Goal: Check status: Check status

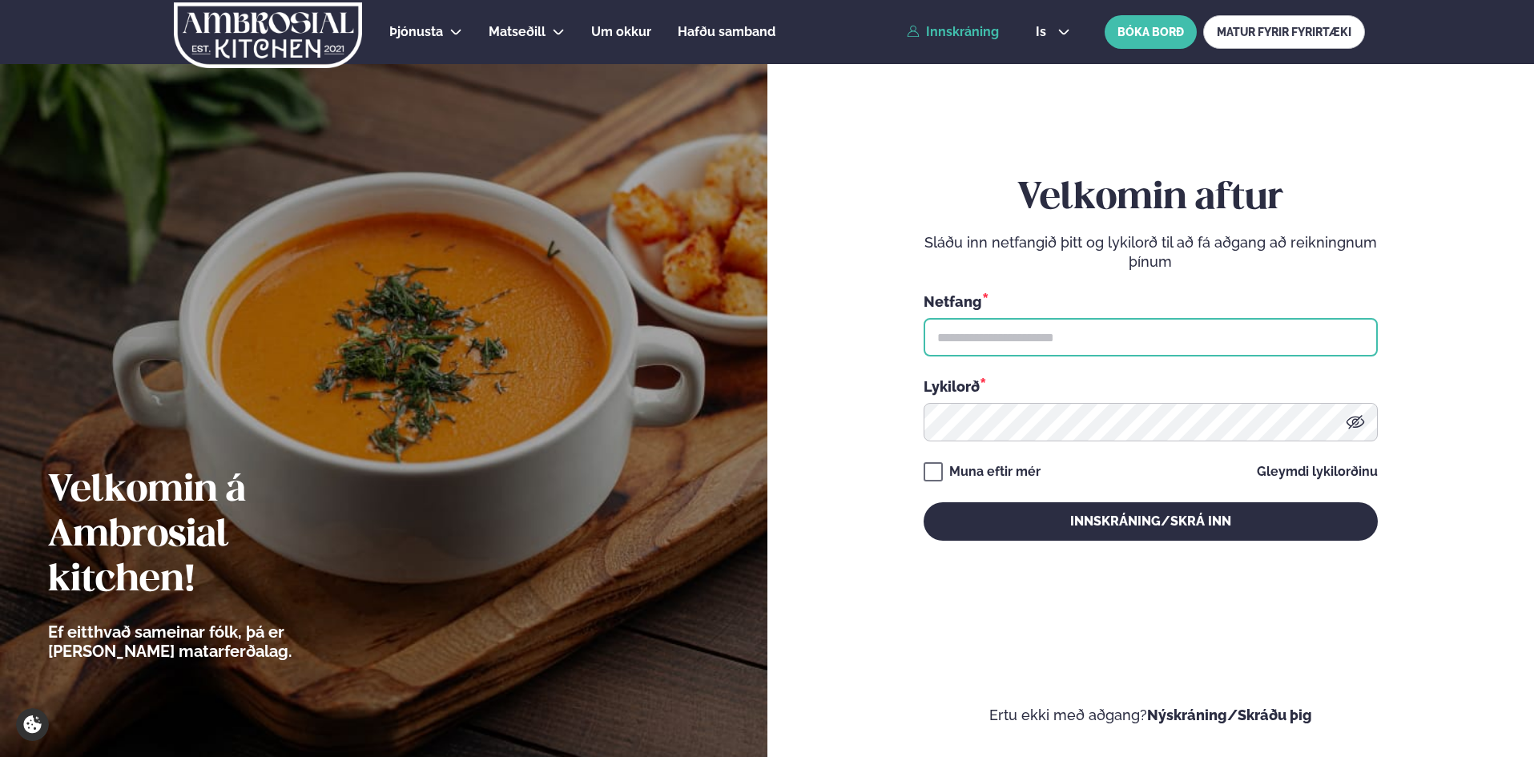
click at [961, 341] on input "text" at bounding box center [1151, 337] width 454 height 38
type input "**********"
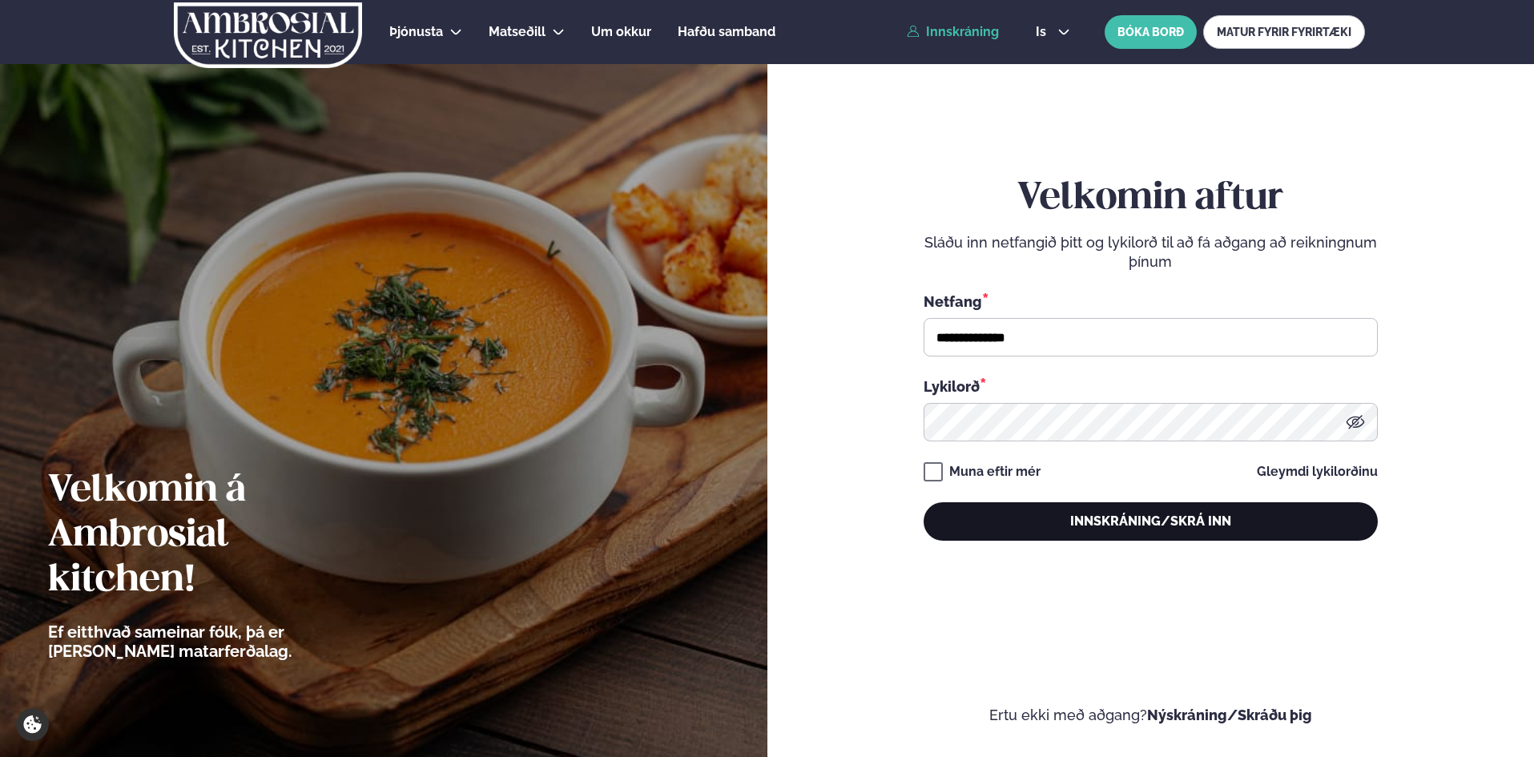
click at [1083, 514] on button "Innskráning/Skrá inn" at bounding box center [1151, 521] width 454 height 38
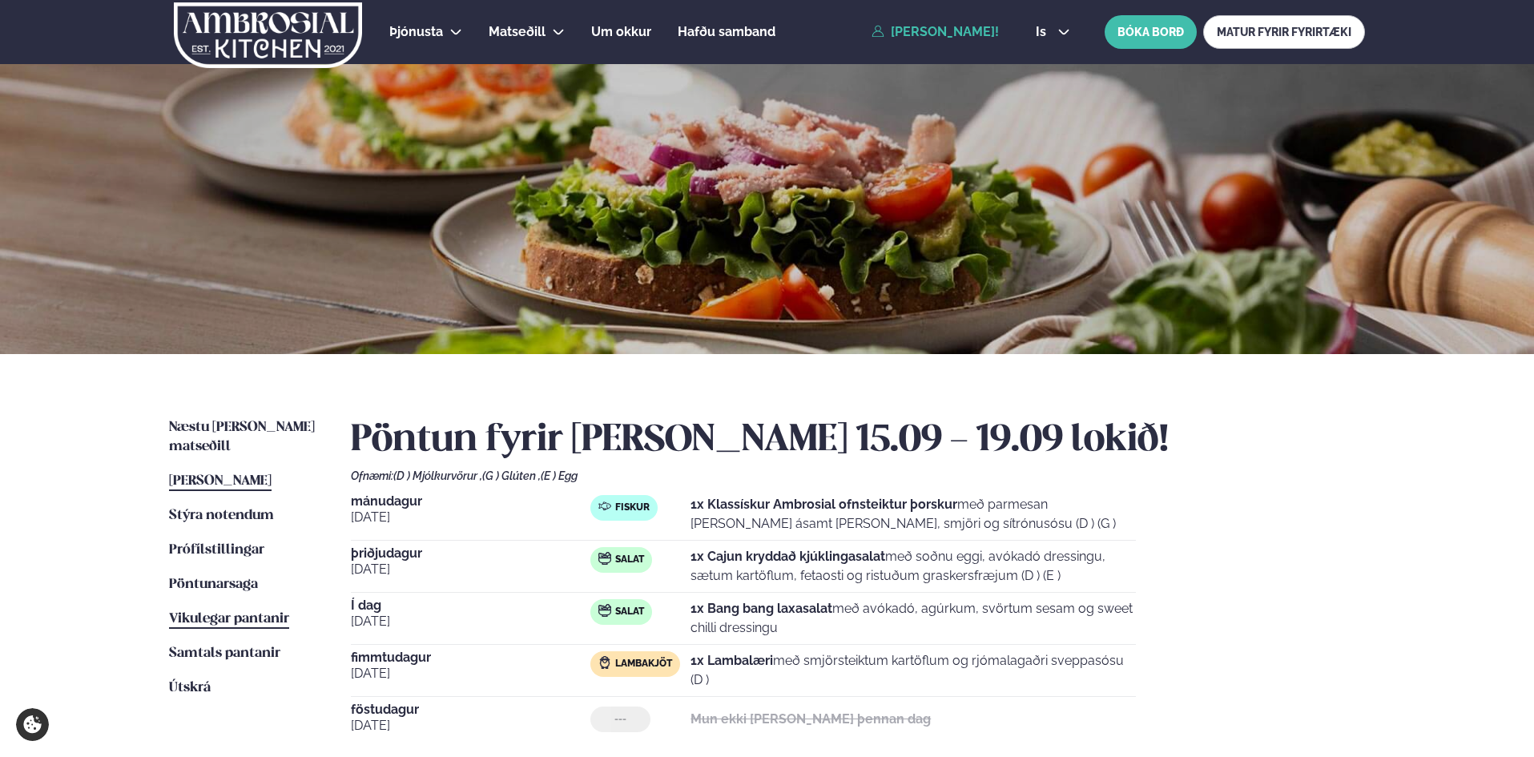
click at [212, 612] on span "Vikulegar pantanir" at bounding box center [229, 619] width 120 height 14
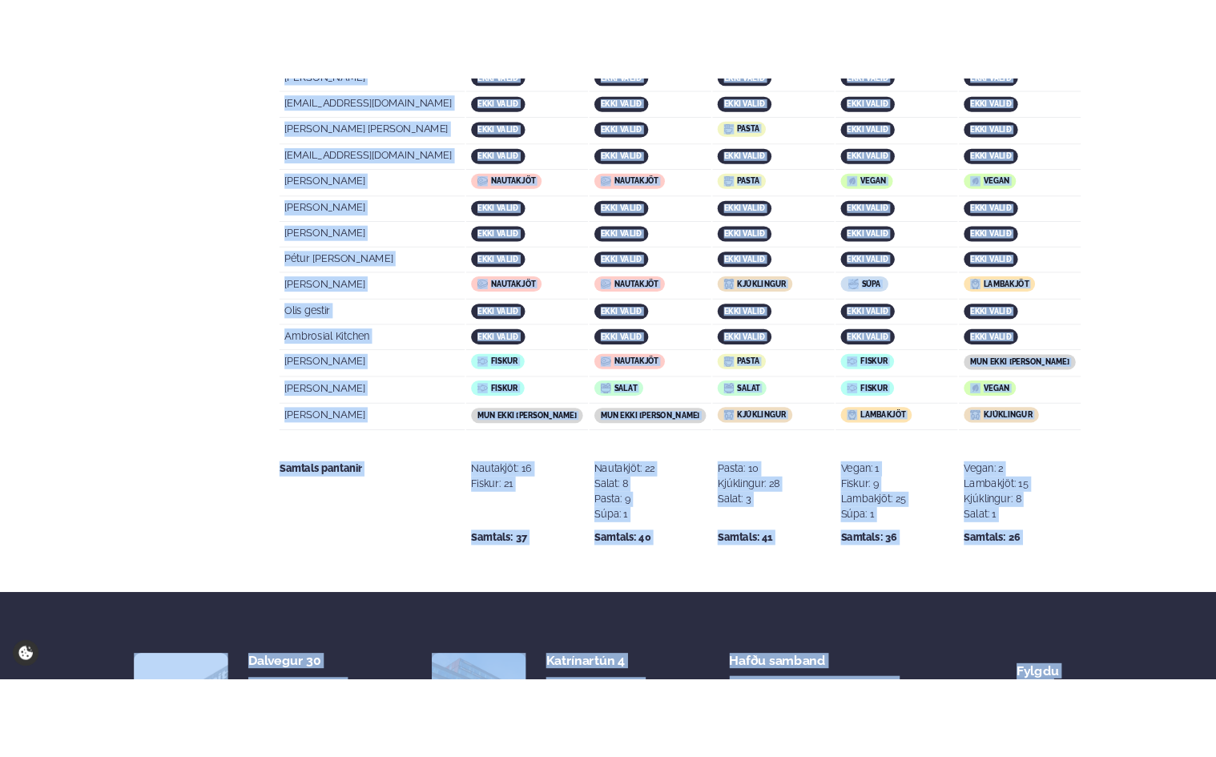
scroll to position [3152, 0]
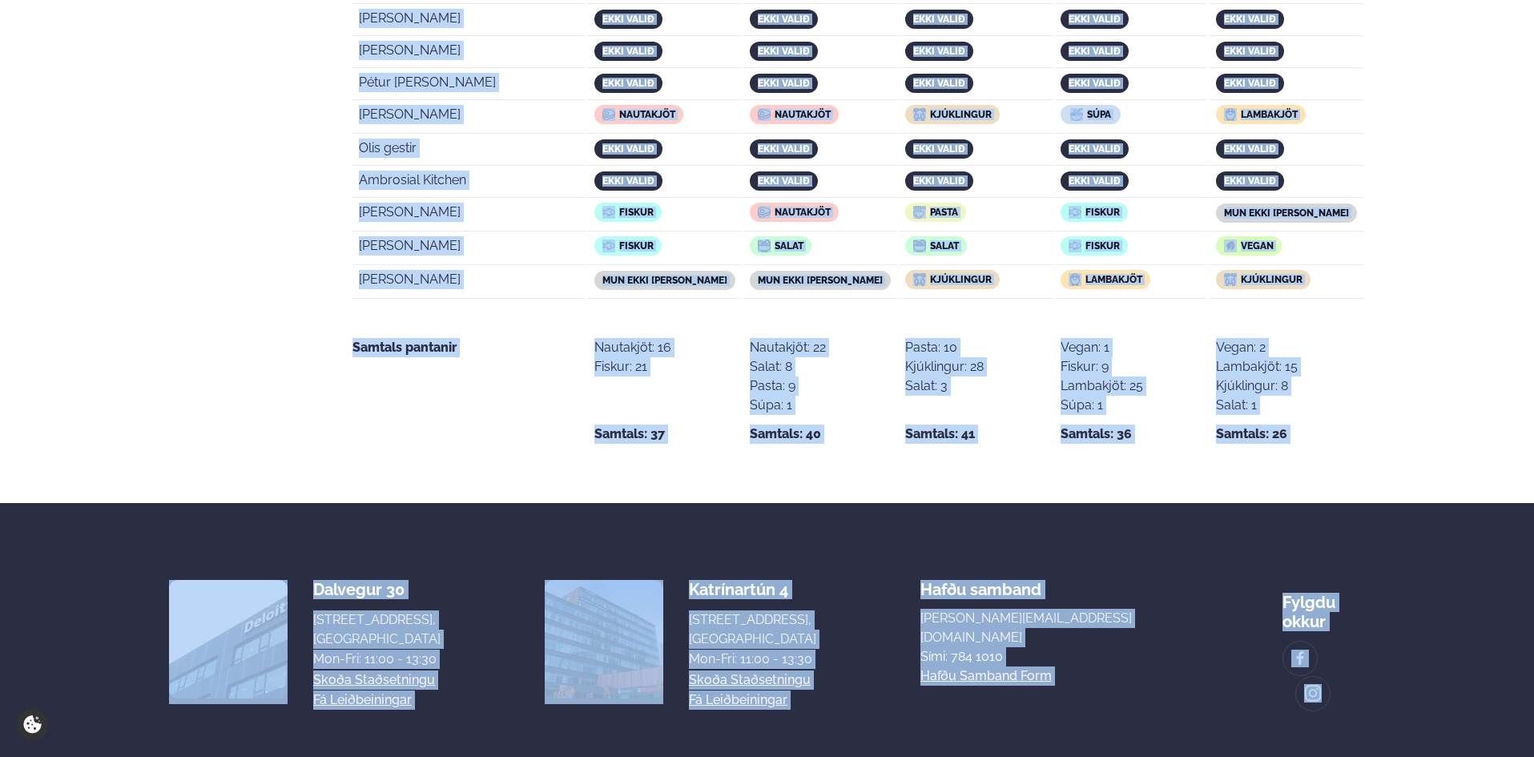
drag, startPoint x: 356, startPoint y: 227, endPoint x: 1327, endPoint y: 214, distance: 971.1
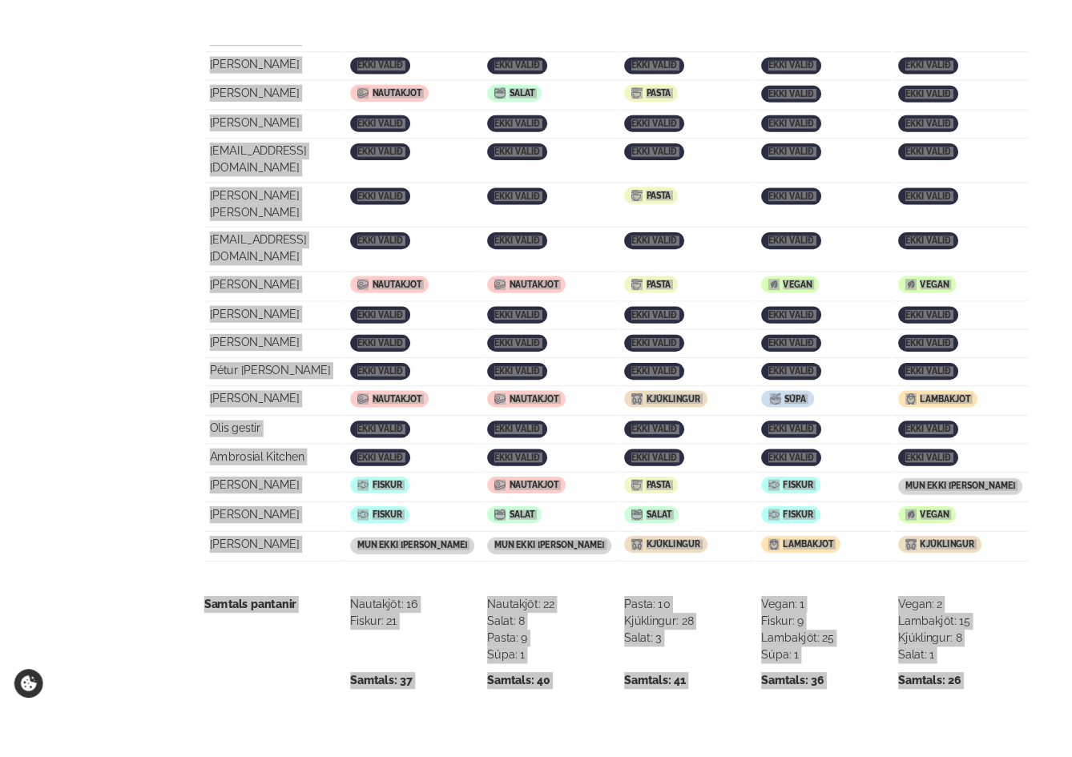
scroll to position [3142, 0]
